Goal: Task Accomplishment & Management: Use online tool/utility

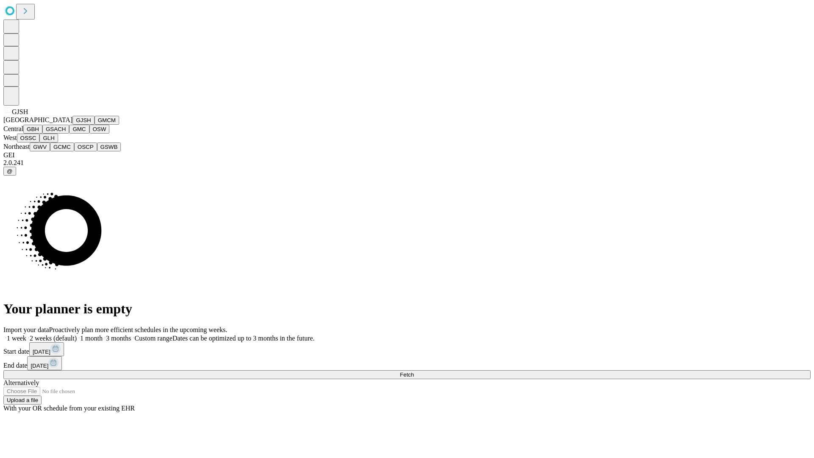
click at [72, 125] on button "GJSH" at bounding box center [83, 120] width 22 height 9
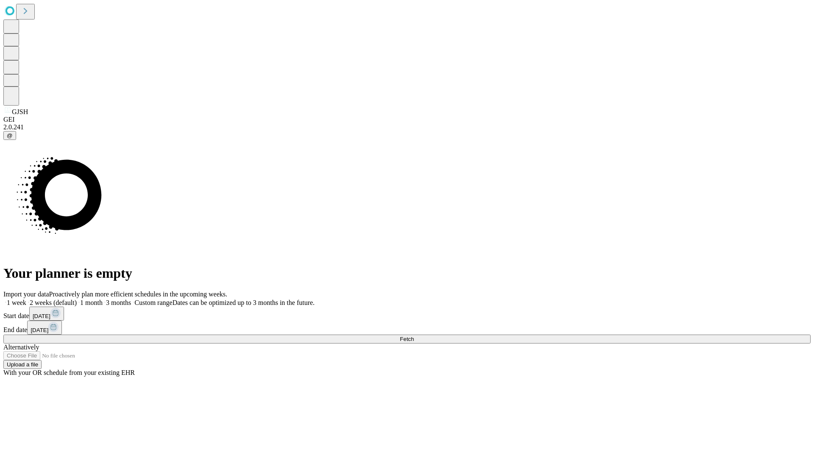
click at [77, 299] on label "2 weeks (default)" at bounding box center [51, 302] width 50 height 7
click at [414, 336] on span "Fetch" at bounding box center [407, 339] width 14 height 6
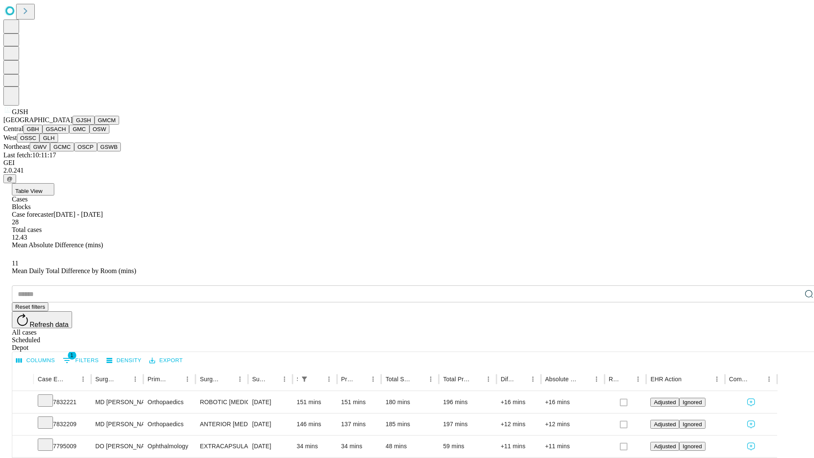
click at [95, 125] on button "GMCM" at bounding box center [107, 120] width 25 height 9
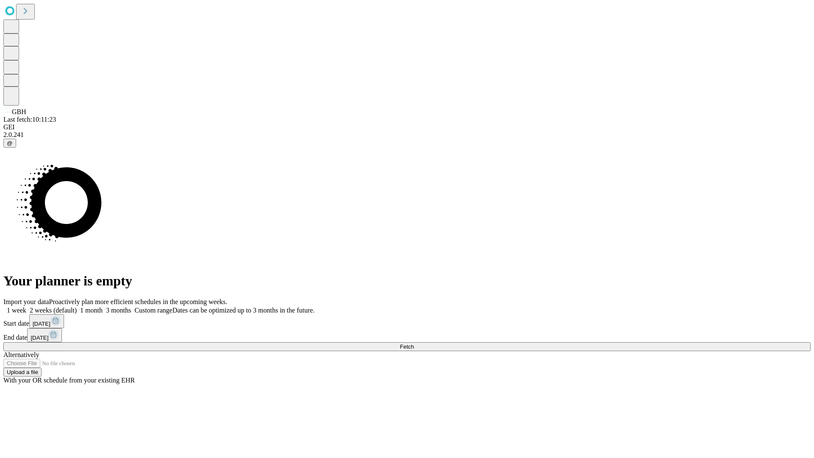
click at [77, 306] on label "2 weeks (default)" at bounding box center [51, 309] width 50 height 7
click at [414, 343] on span "Fetch" at bounding box center [407, 346] width 14 height 6
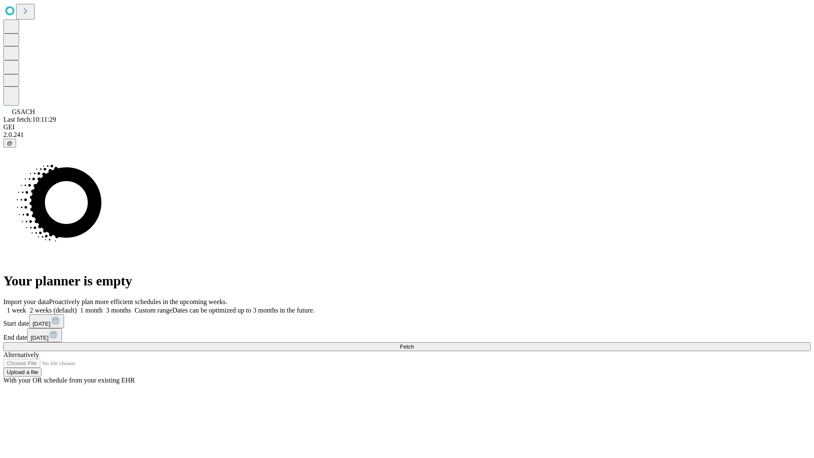
click at [77, 306] on label "2 weeks (default)" at bounding box center [51, 309] width 50 height 7
click at [414, 343] on span "Fetch" at bounding box center [407, 346] width 14 height 6
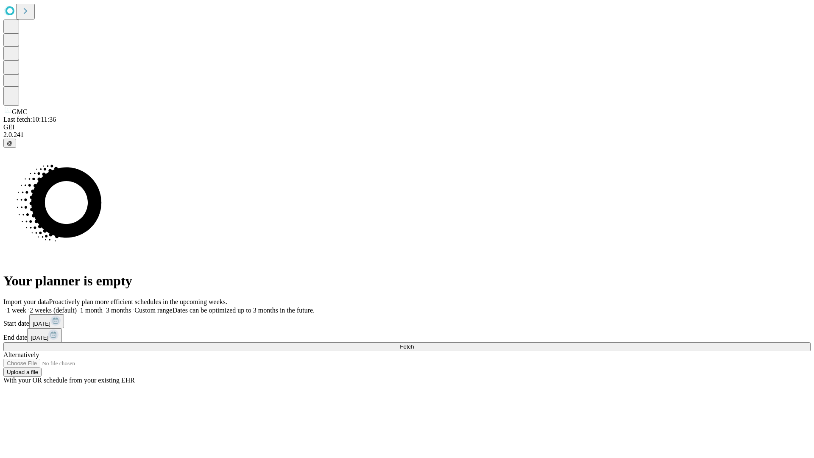
click at [77, 306] on label "2 weeks (default)" at bounding box center [51, 309] width 50 height 7
click at [414, 343] on span "Fetch" at bounding box center [407, 346] width 14 height 6
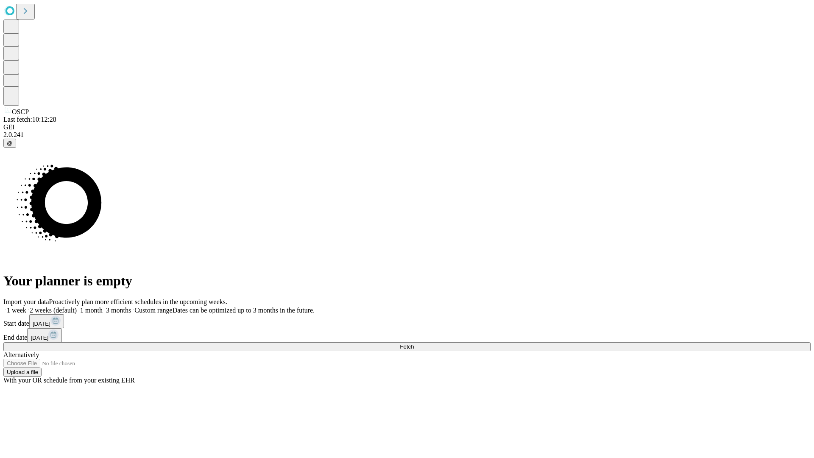
click at [77, 306] on label "2 weeks (default)" at bounding box center [51, 309] width 50 height 7
click at [414, 343] on span "Fetch" at bounding box center [407, 346] width 14 height 6
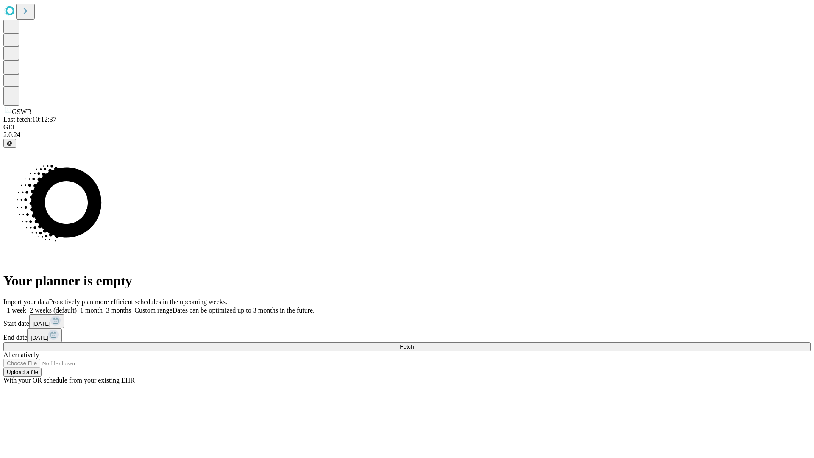
click at [77, 306] on label "2 weeks (default)" at bounding box center [51, 309] width 50 height 7
click at [414, 343] on span "Fetch" at bounding box center [407, 346] width 14 height 6
